Goal: Transaction & Acquisition: Download file/media

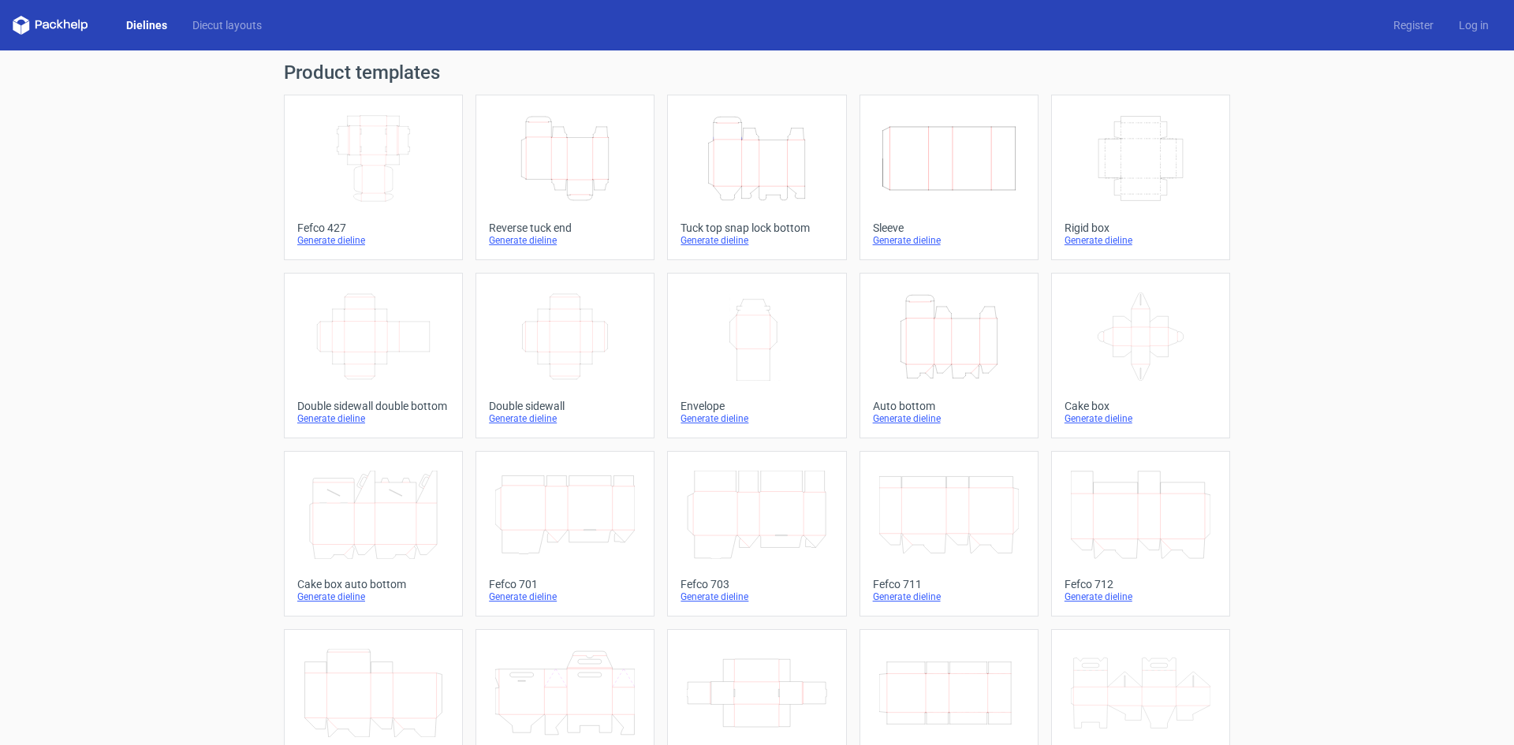
click at [592, 206] on div "Height Depth Width" at bounding box center [565, 158] width 152 height 101
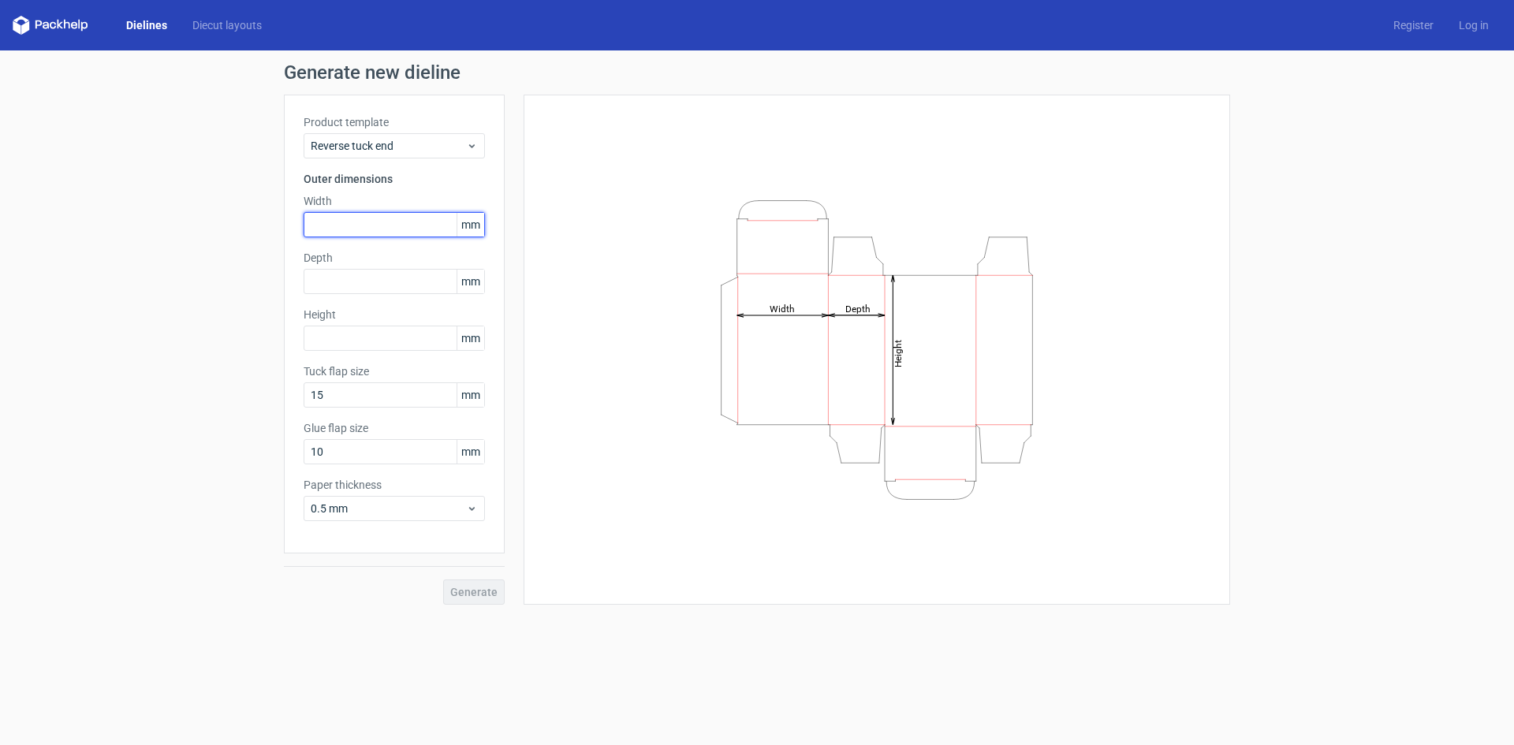
click at [383, 222] on input "text" at bounding box center [394, 224] width 181 height 25
type input "75"
type input "25"
type input "75"
type input "15"
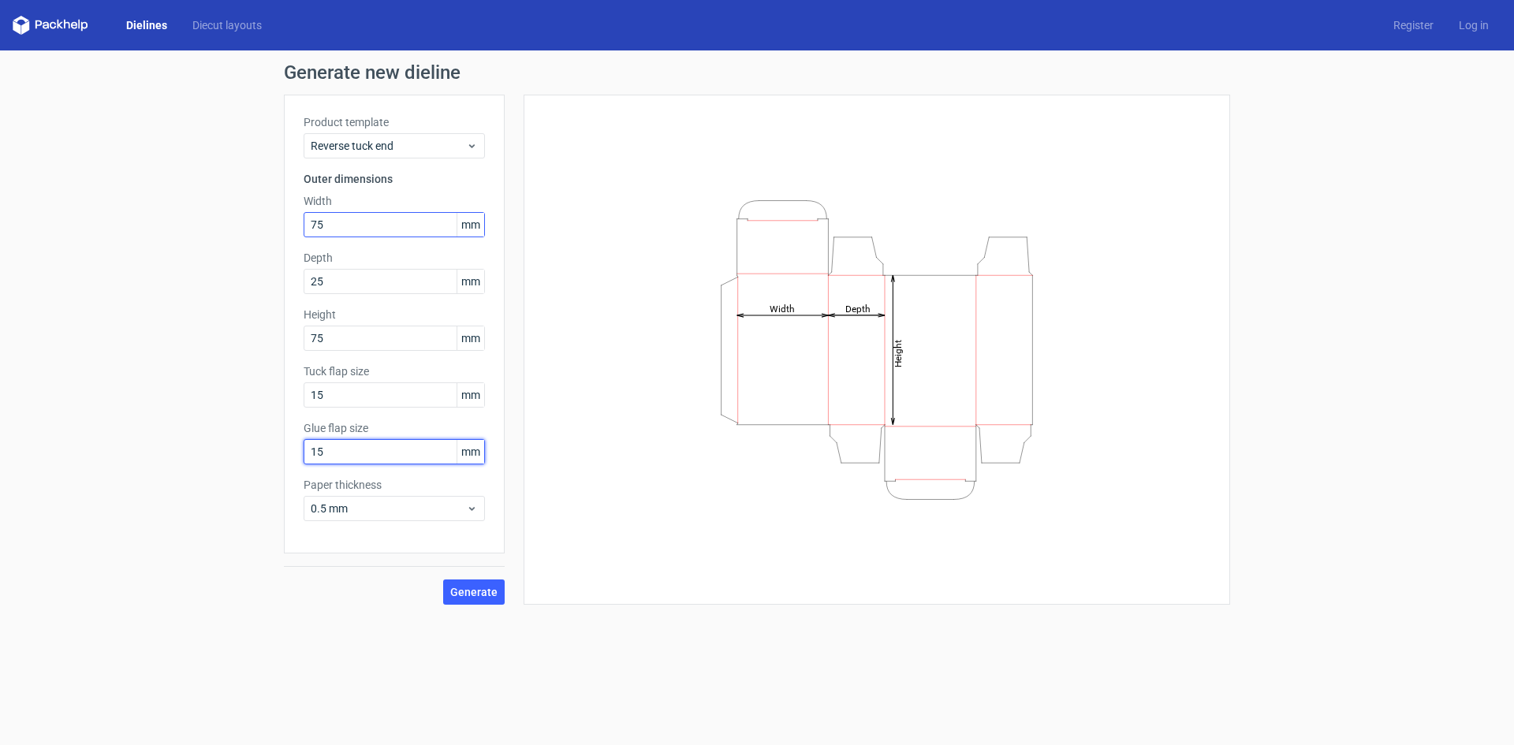
click at [443, 580] on button "Generate" at bounding box center [474, 592] width 62 height 25
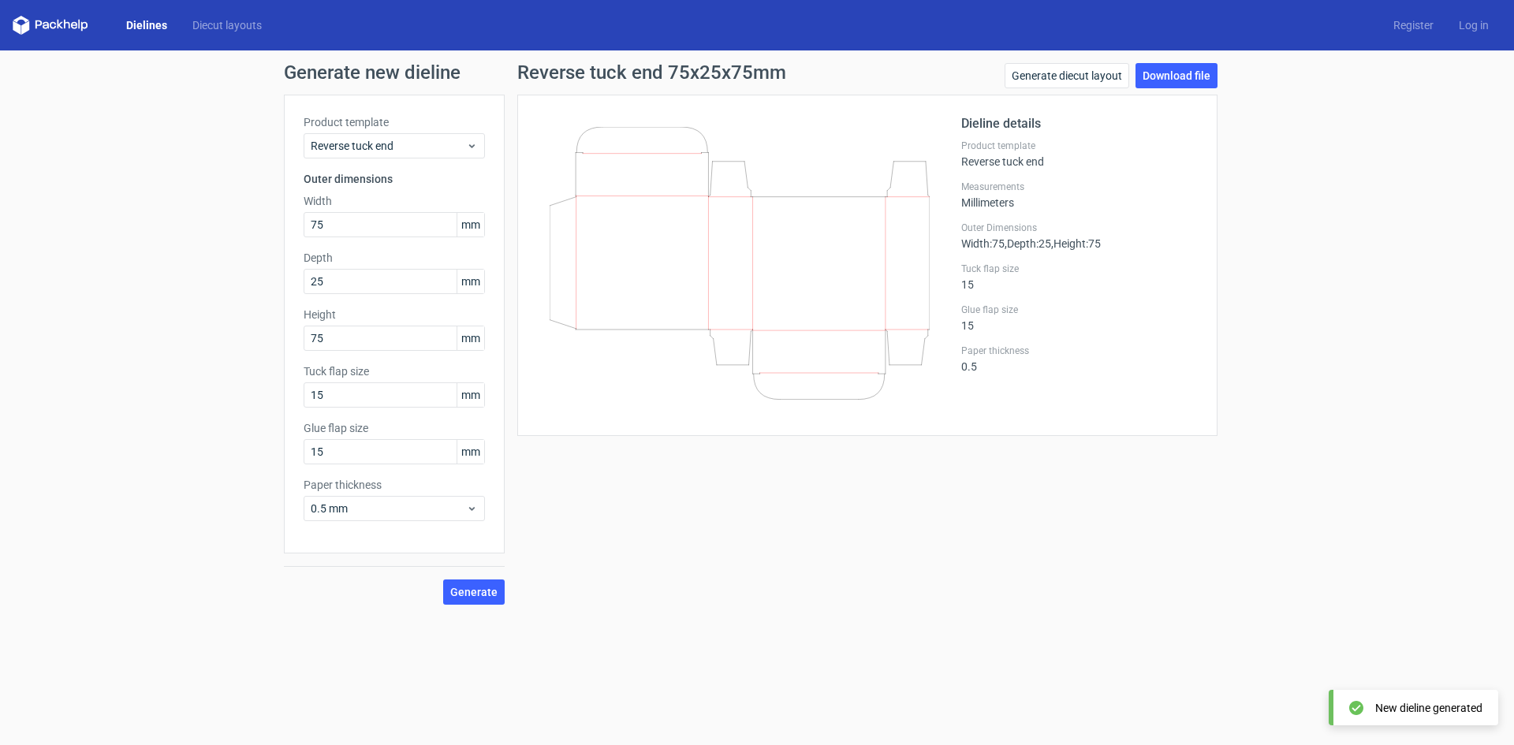
click at [1156, 60] on div "Generate new dieline Product template Reverse tuck end Outer dimensions Width 7…" at bounding box center [757, 333] width 1514 height 567
click at [1157, 71] on link "Download file" at bounding box center [1177, 75] width 82 height 25
click at [1141, 401] on div "Dieline details Product template Reverse tuck end Measurements Millimeters Oute…" at bounding box center [1080, 265] width 237 height 302
click at [1154, 78] on link "Download file" at bounding box center [1177, 75] width 82 height 25
